Goal: Task Accomplishment & Management: Manage account settings

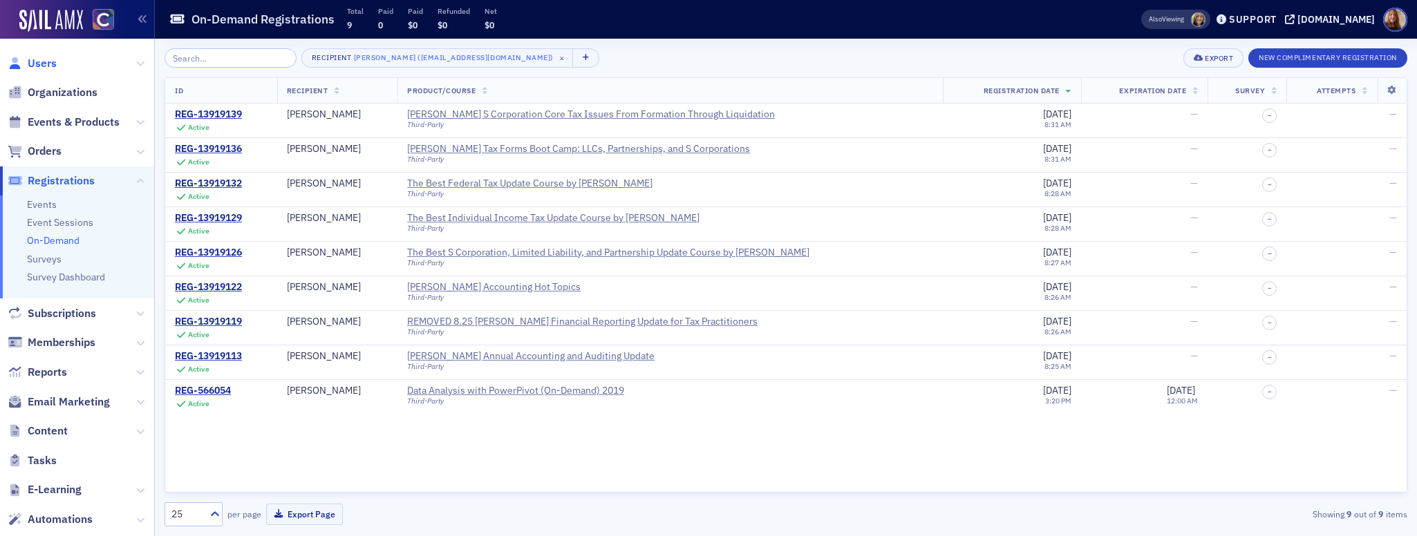
click at [52, 65] on span "Users" at bounding box center [42, 63] width 29 height 15
click at [206, 58] on input "search" at bounding box center [231, 57] width 132 height 19
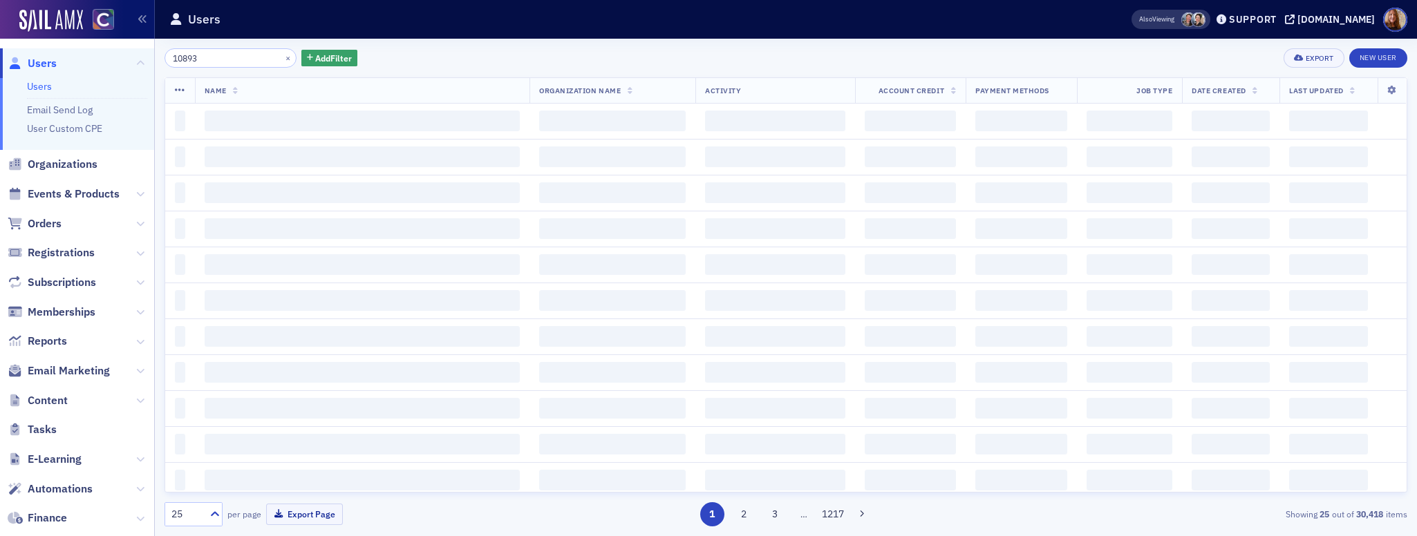
type input "10893"
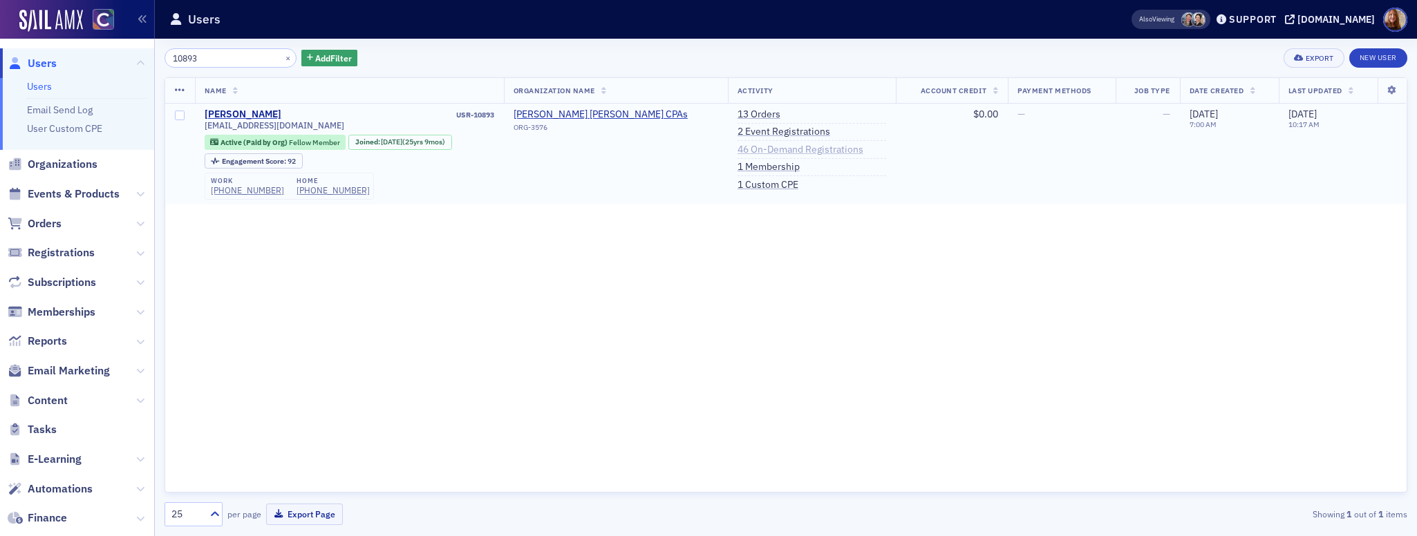
click at [826, 151] on link "46 On-Demand Registrations" at bounding box center [801, 150] width 126 height 12
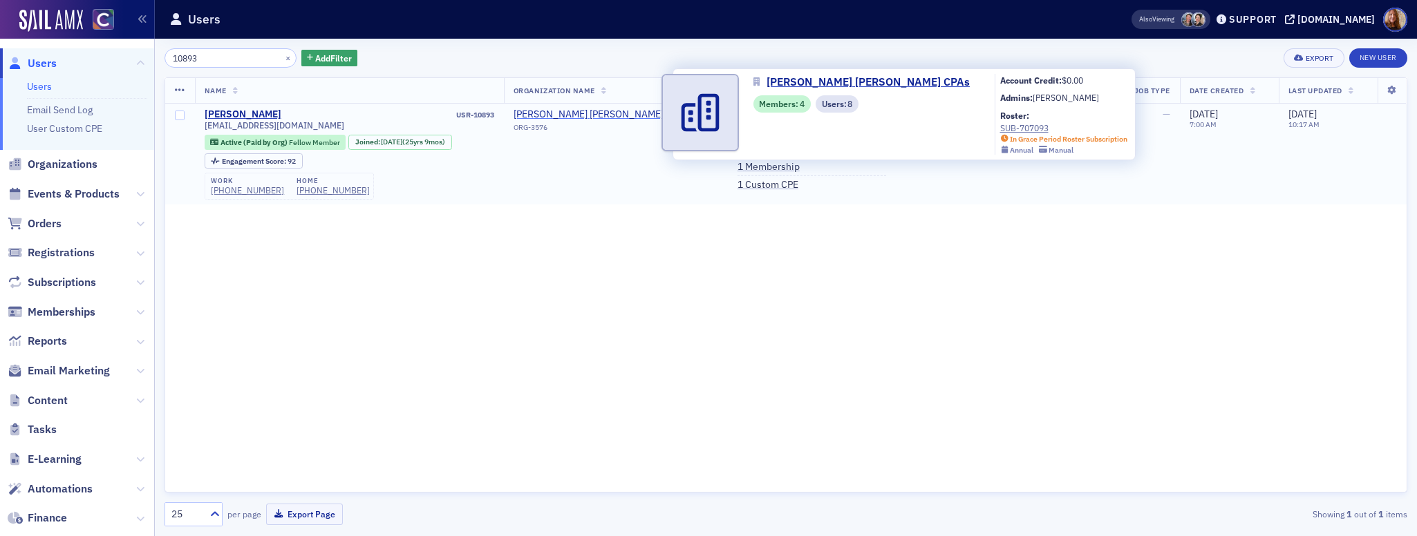
click at [626, 117] on span "[PERSON_NAME] [PERSON_NAME] CPAs" at bounding box center [601, 115] width 174 height 12
select select "US"
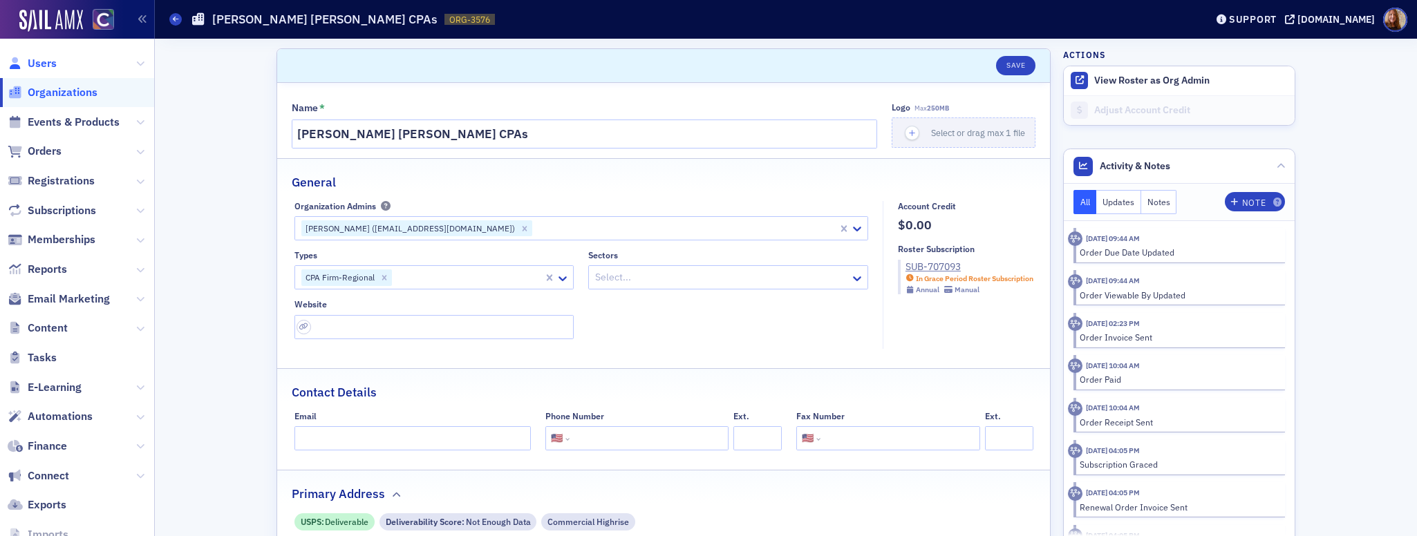
click at [32, 63] on span "Users" at bounding box center [42, 63] width 29 height 15
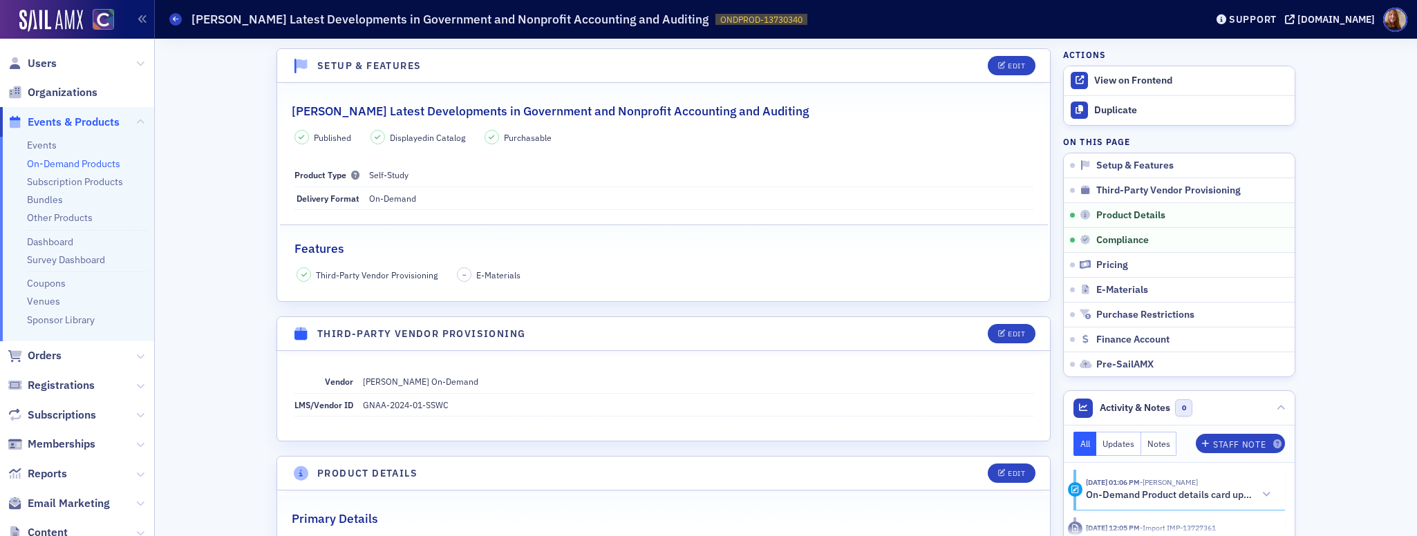
scroll to position [859, 0]
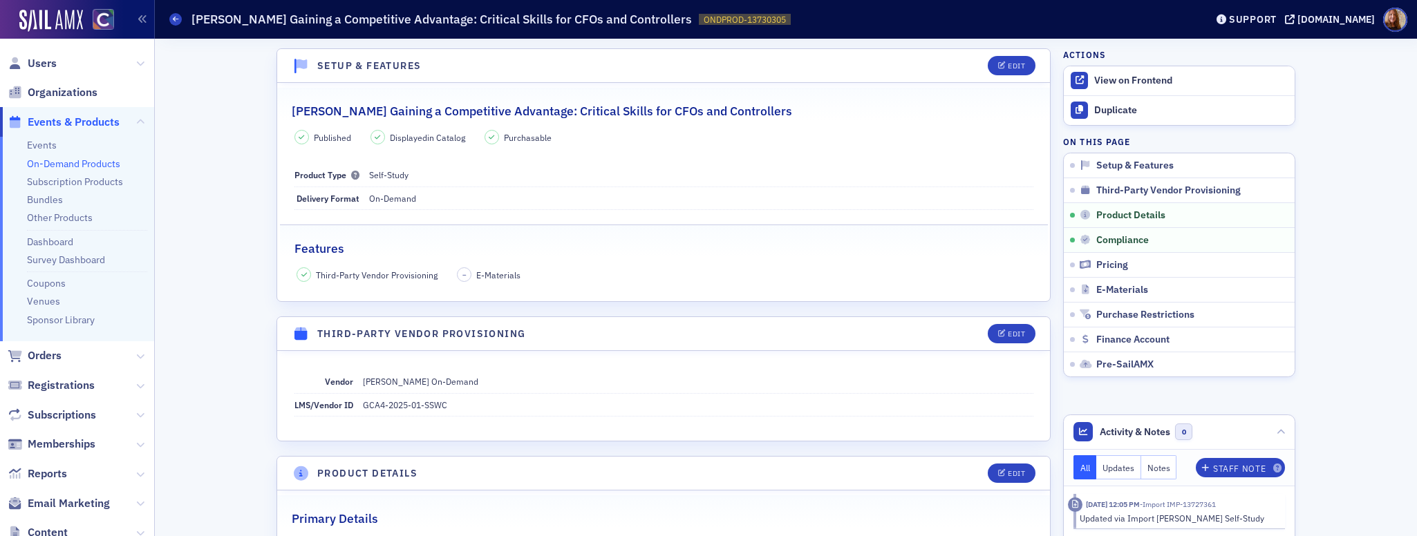
scroll to position [776, 0]
